Goal: Navigation & Orientation: Find specific page/section

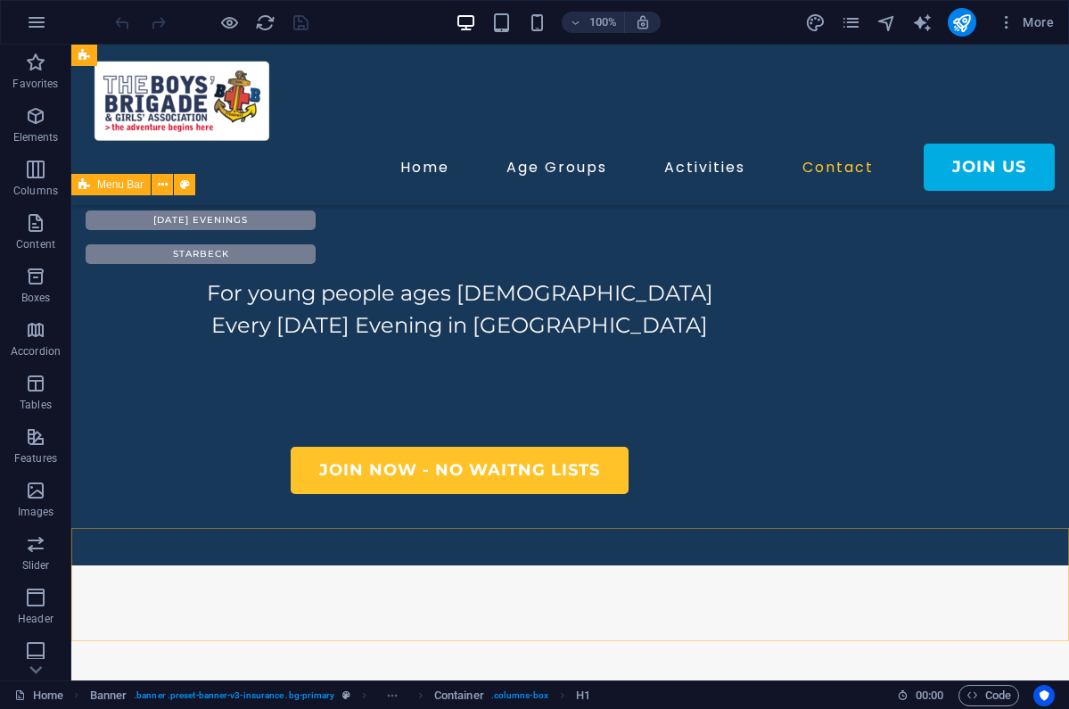
scroll to position [792, 0]
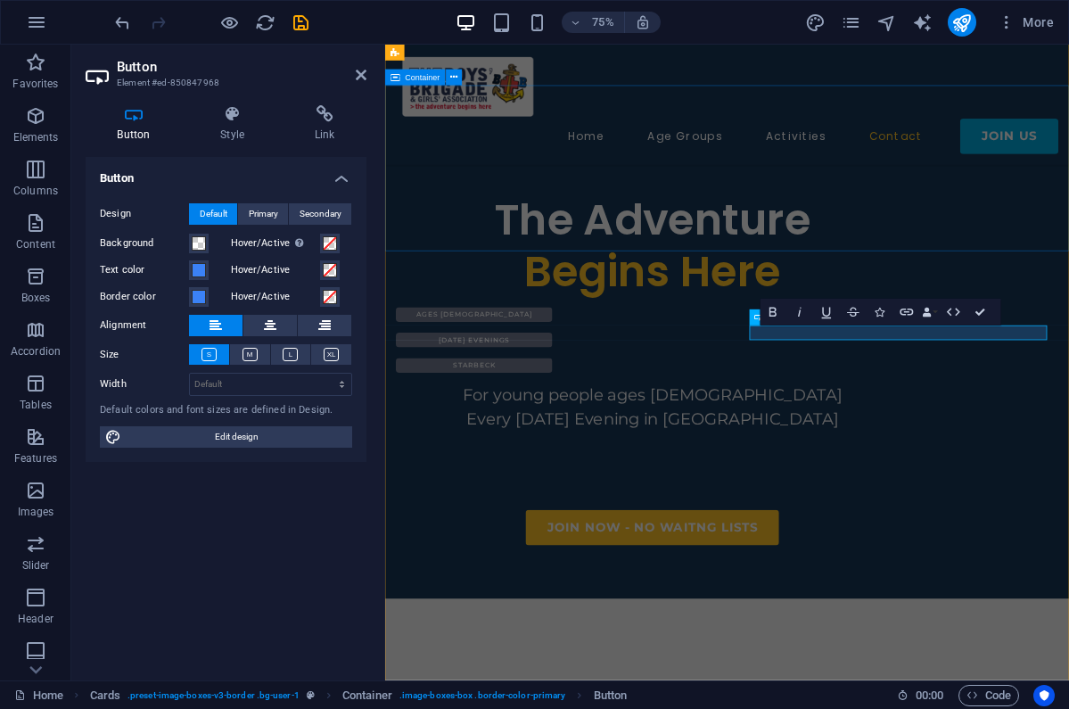
scroll to position [783, 0]
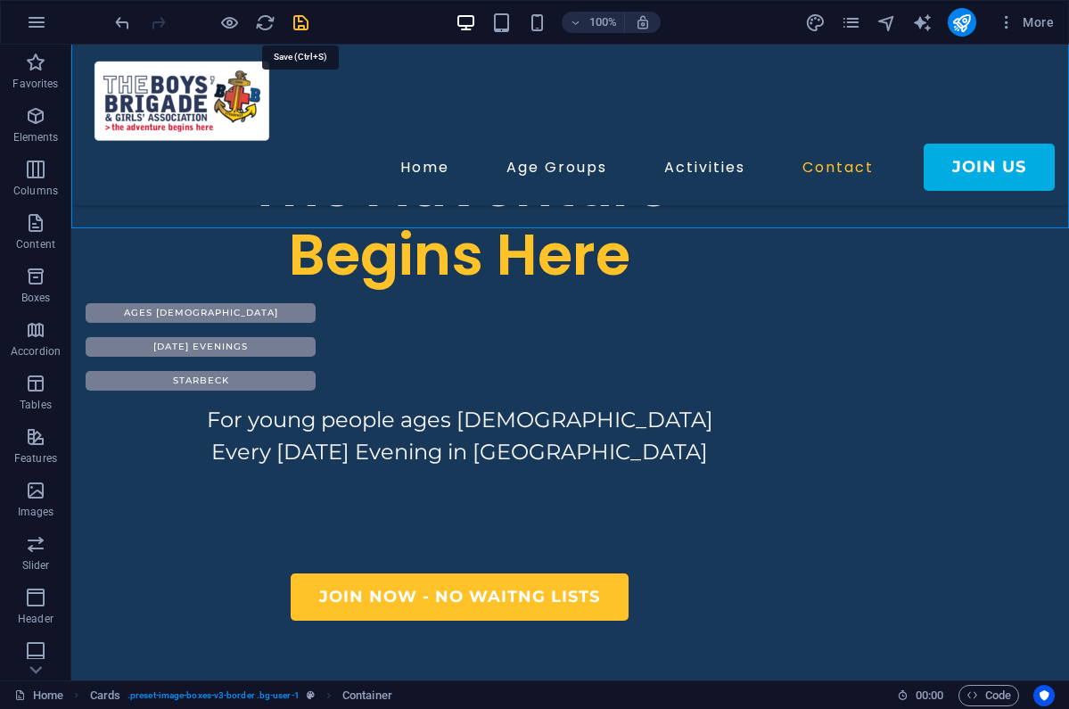
click at [300, 23] on icon "save" at bounding box center [301, 22] width 21 height 21
